Goal: Find specific page/section: Find specific page/section

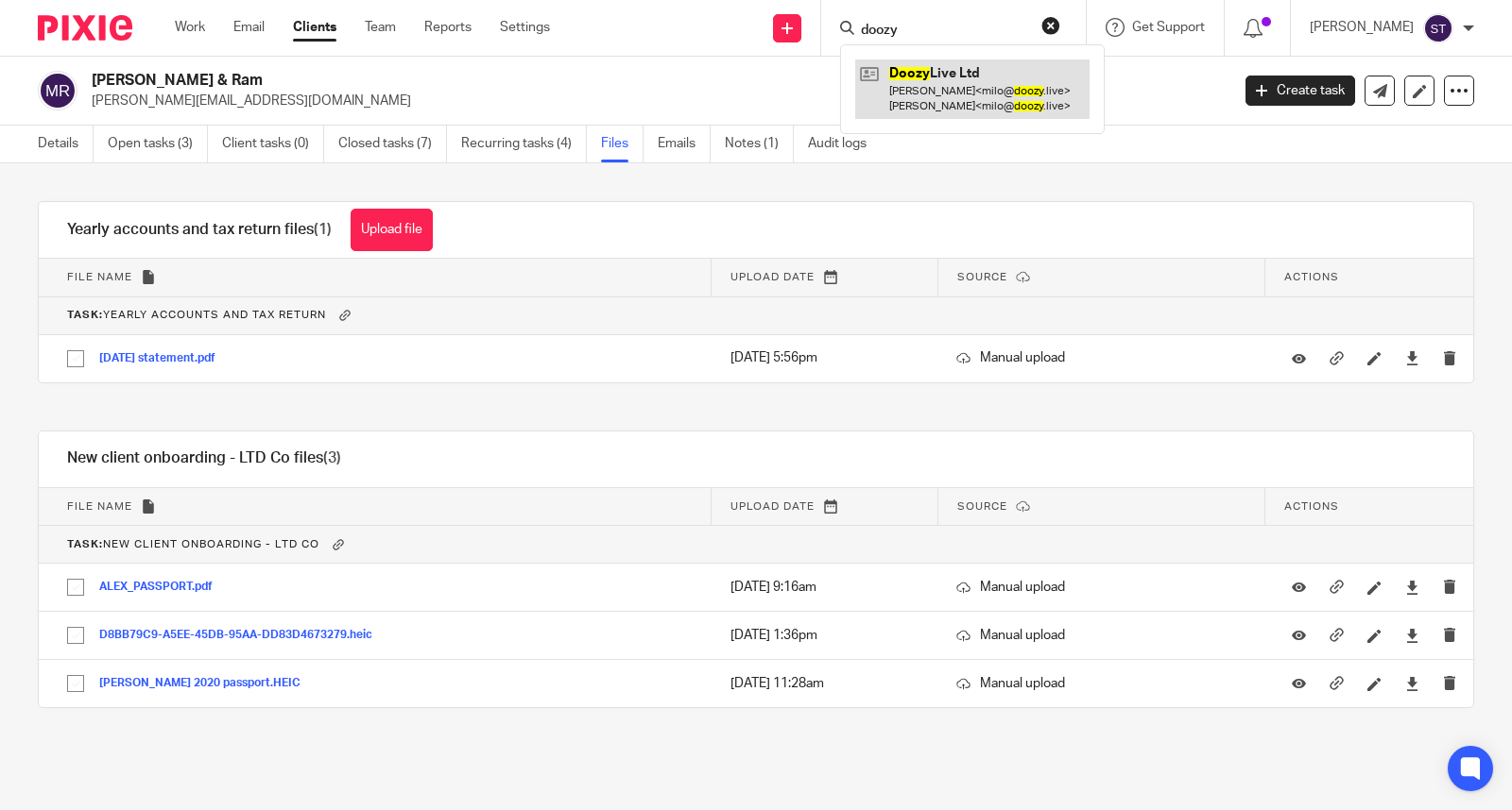
type input "doozy"
click at [955, 72] on link at bounding box center [971, 88] width 234 height 58
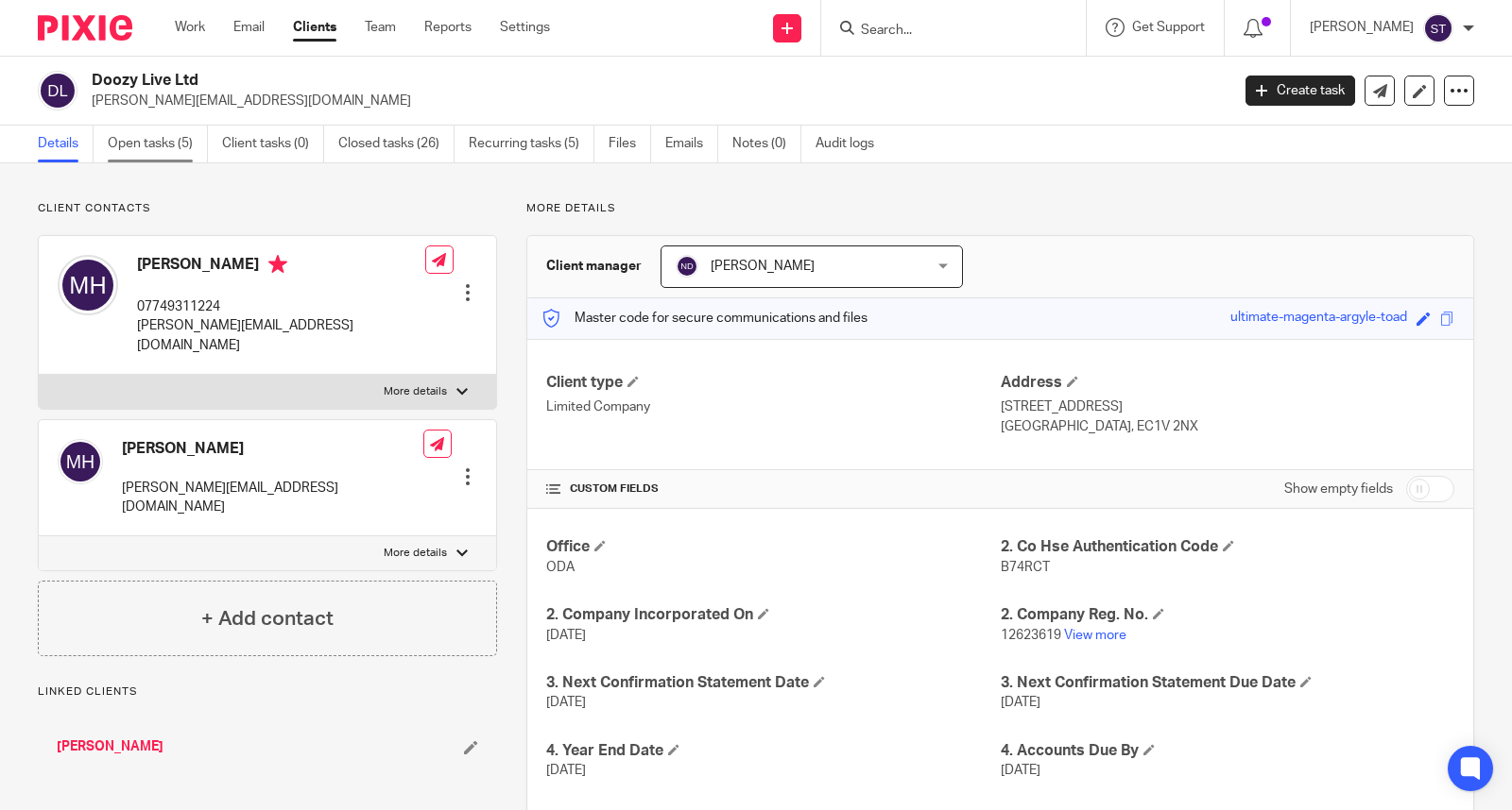
click at [166, 147] on link "Open tasks (5)" at bounding box center [157, 143] width 100 height 37
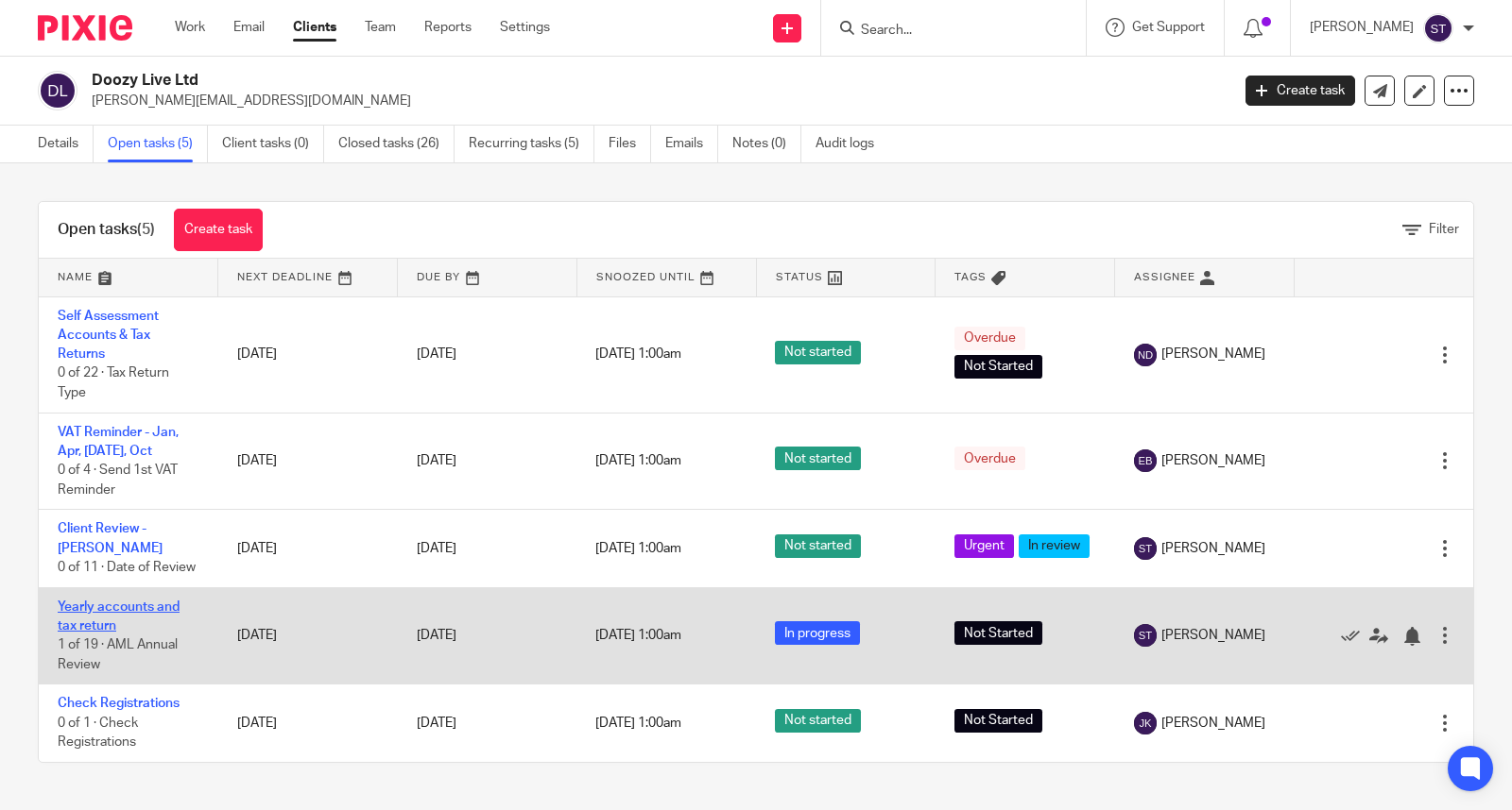
click at [141, 611] on link "Yearly accounts and tax return" at bounding box center [118, 616] width 122 height 33
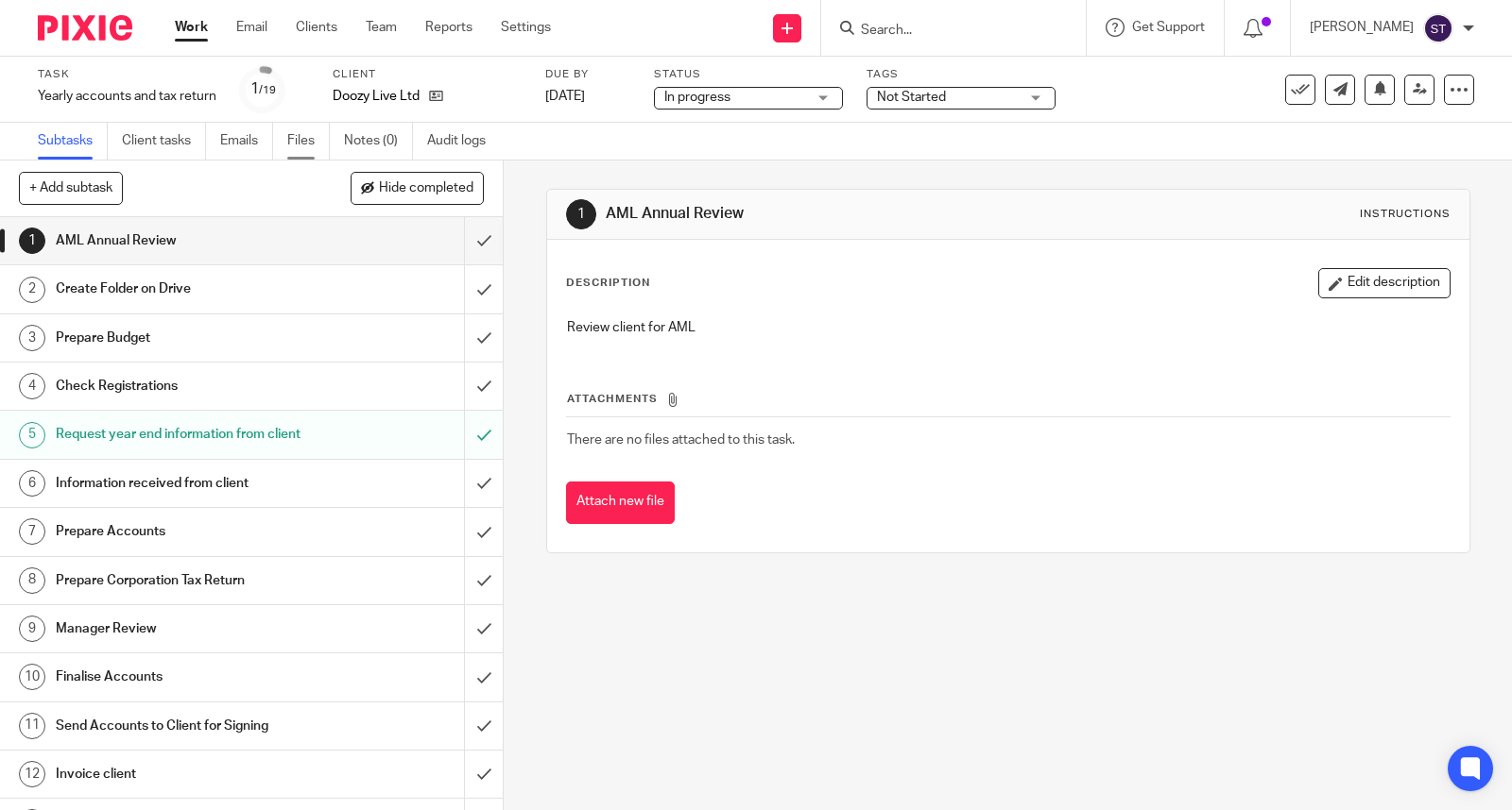
click at [311, 144] on link "Files" at bounding box center [308, 140] width 42 height 37
